Goal: Task Accomplishment & Management: Manage account settings

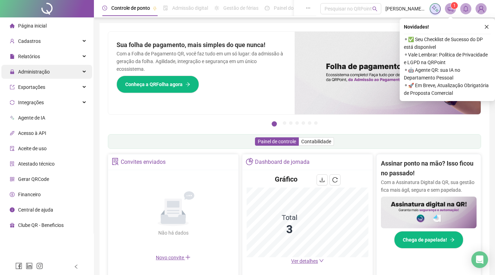
click at [48, 71] on span "Administração" at bounding box center [34, 72] width 32 height 6
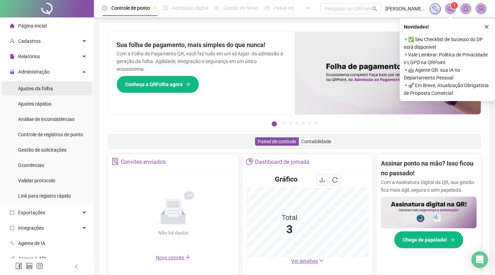
click at [34, 88] on span "Ajustes da folha" at bounding box center [35, 89] width 35 height 6
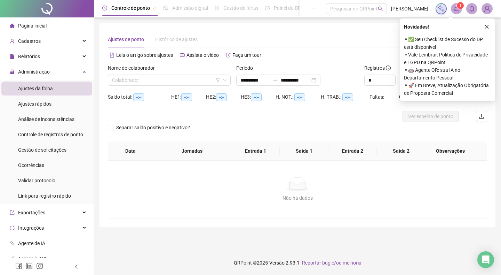
type input "**********"
click at [157, 81] on input "search" at bounding box center [166, 80] width 108 height 10
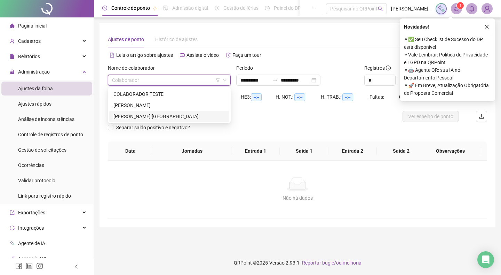
click at [142, 117] on div "[PERSON_NAME] [GEOGRAPHIC_DATA]" at bounding box center [169, 116] width 112 height 8
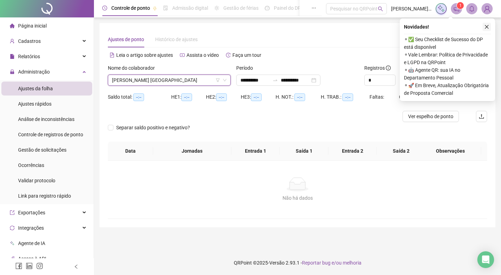
click at [485, 24] on icon "close" at bounding box center [486, 26] width 5 height 5
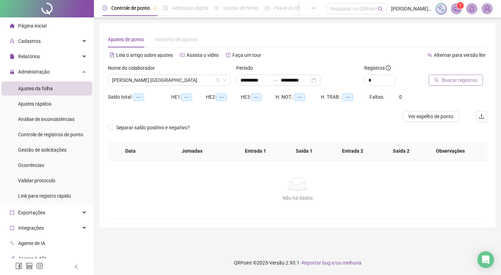
click at [464, 81] on span "Buscar registros" at bounding box center [459, 80] width 35 height 8
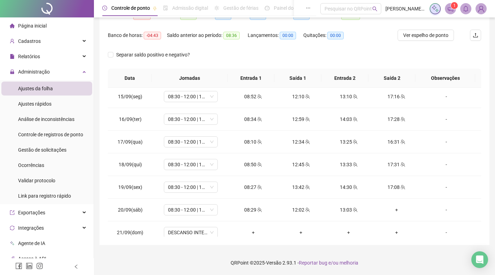
scroll to position [326, 0]
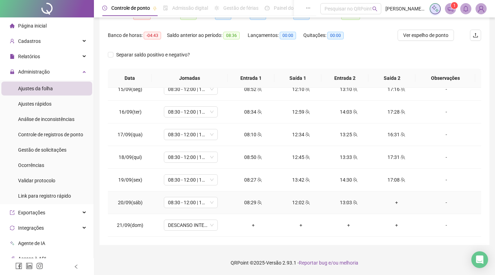
click at [393, 200] on div "+" at bounding box center [396, 202] width 37 height 8
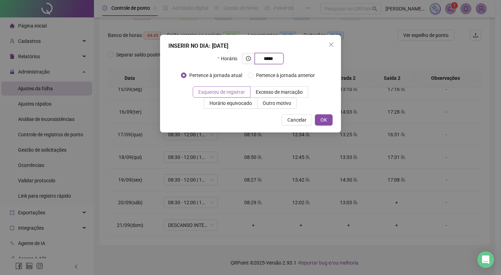
type input "*****"
click at [222, 91] on span "Esqueceu de registrar" at bounding box center [221, 92] width 47 height 6
click at [327, 122] on button "OK" at bounding box center [324, 119] width 18 height 11
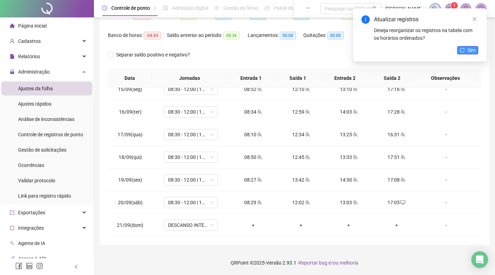
click at [475, 50] on span "Sim" at bounding box center [472, 50] width 8 height 8
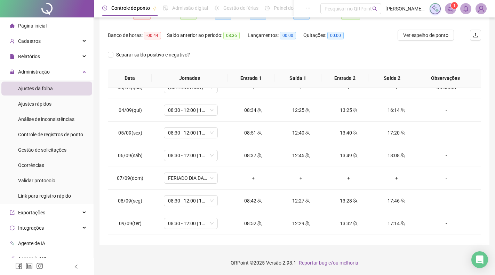
scroll to position [0, 0]
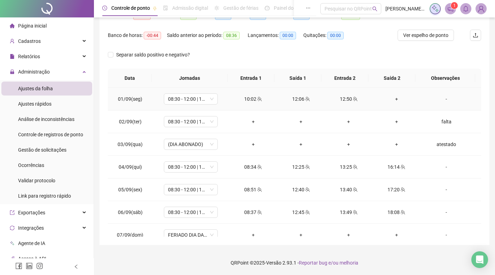
click at [444, 99] on div "-" at bounding box center [446, 99] width 41 height 8
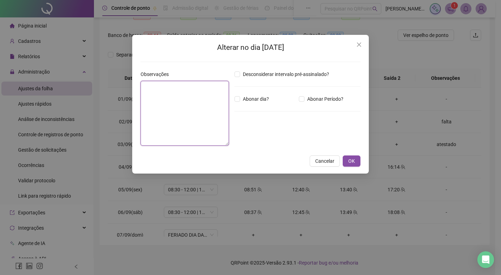
click at [184, 101] on textarea at bounding box center [185, 113] width 88 height 65
type textarea "**********"
click at [303, 137] on div "Desconsiderar intervalo pré-assinalado? Abonar dia? Abonar Período? Horas a abo…" at bounding box center [298, 110] width 132 height 81
click at [358, 157] on button "OK" at bounding box center [352, 160] width 18 height 11
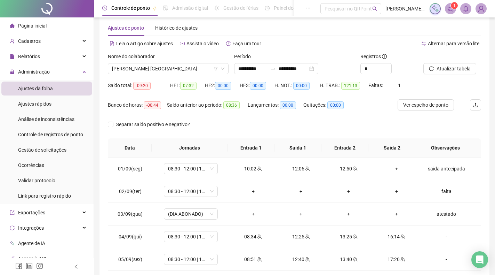
scroll to position [10, 0]
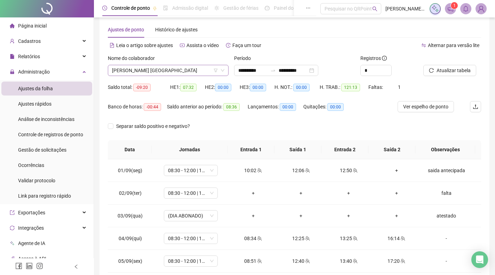
click at [165, 72] on span "[PERSON_NAME] [GEOGRAPHIC_DATA]" at bounding box center [168, 70] width 112 height 10
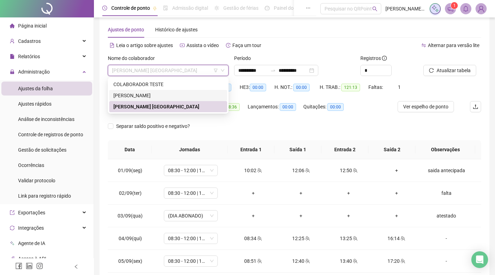
click at [157, 95] on div "[PERSON_NAME]" at bounding box center [168, 96] width 110 height 8
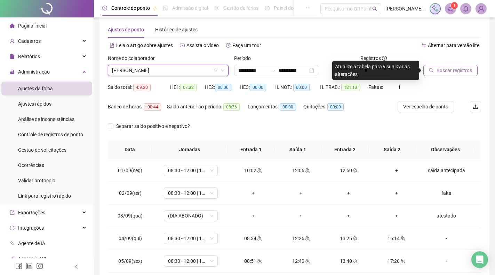
click at [451, 69] on span "Buscar registros" at bounding box center [454, 70] width 35 height 8
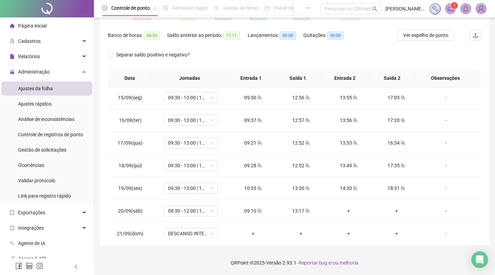
scroll to position [326, 0]
